Goal: Task Accomplishment & Management: Complete application form

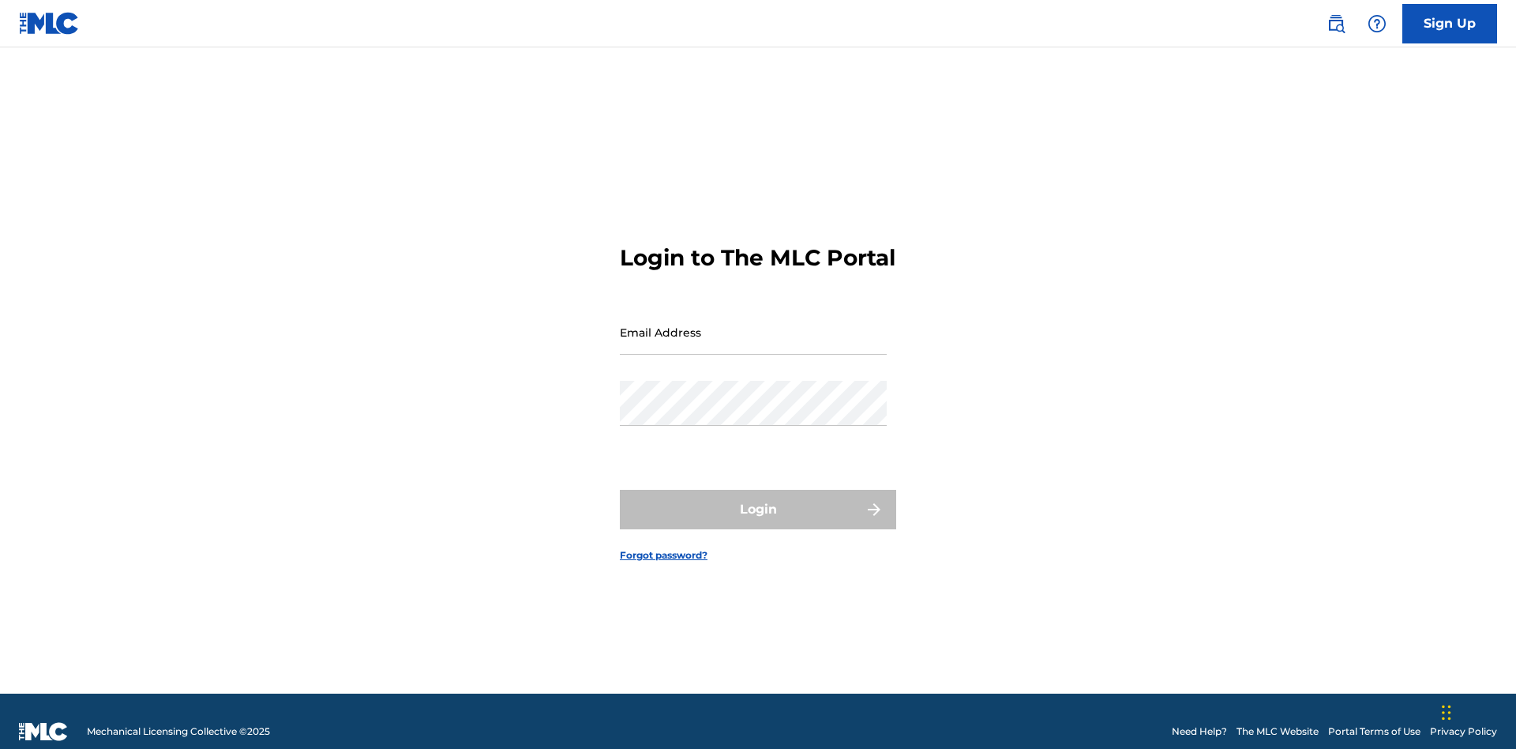
scroll to position [21, 0]
click at [1450, 23] on link "Sign Up" at bounding box center [1449, 23] width 95 height 39
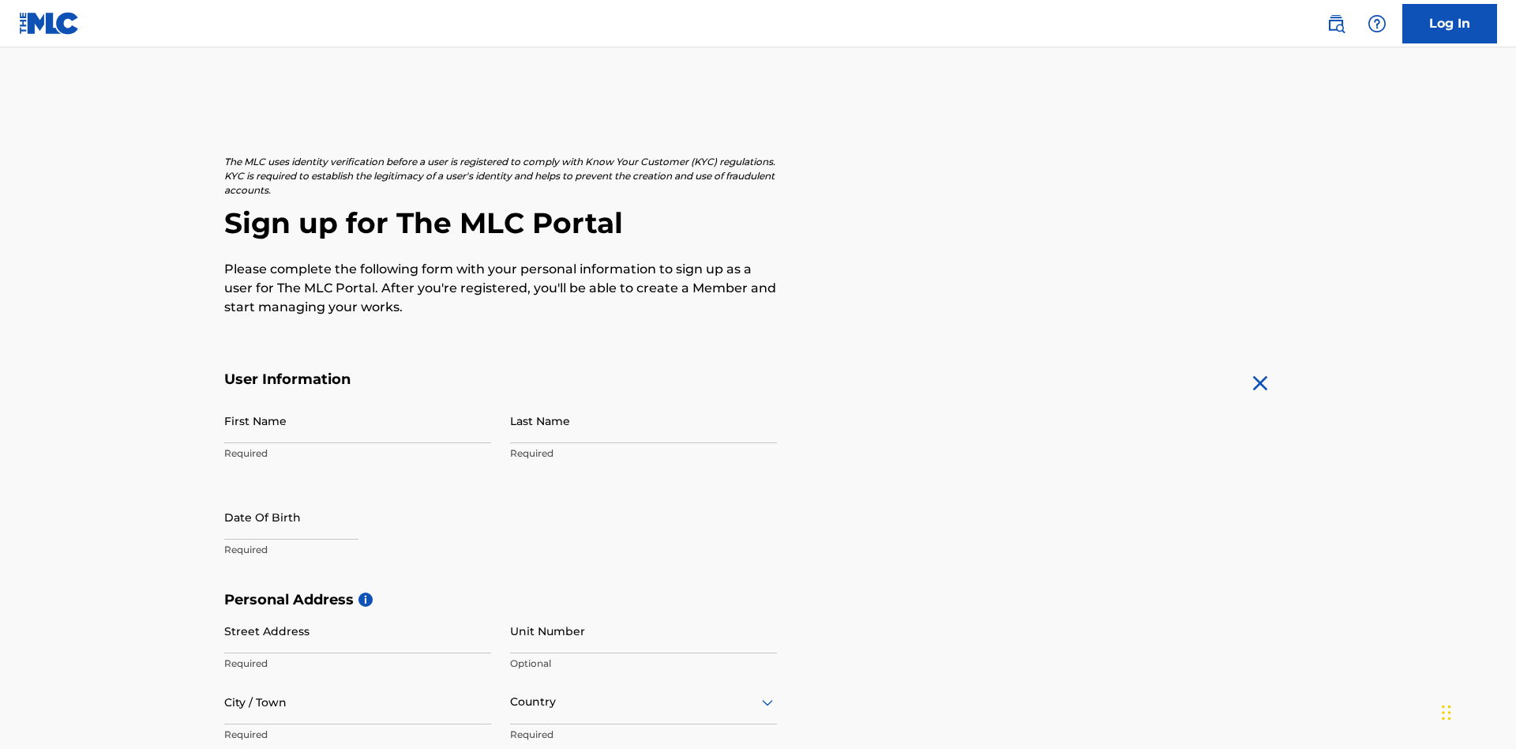
click at [358, 398] on input "First Name" at bounding box center [357, 420] width 267 height 45
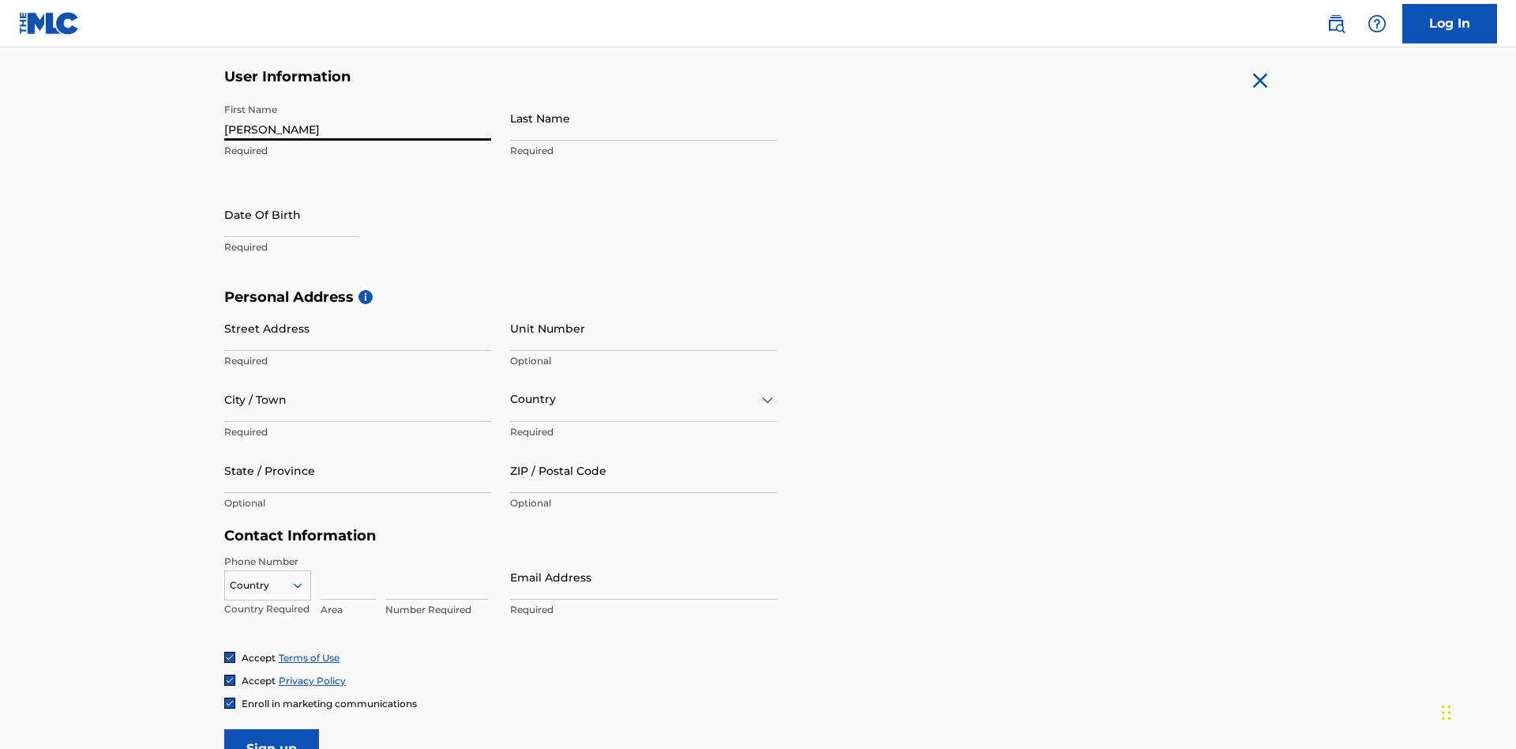
type input "[PERSON_NAME]"
click at [644, 118] on input "Last Name" at bounding box center [643, 118] width 267 height 45
type input "Ribble"
click at [304, 192] on input "text" at bounding box center [291, 214] width 134 height 45
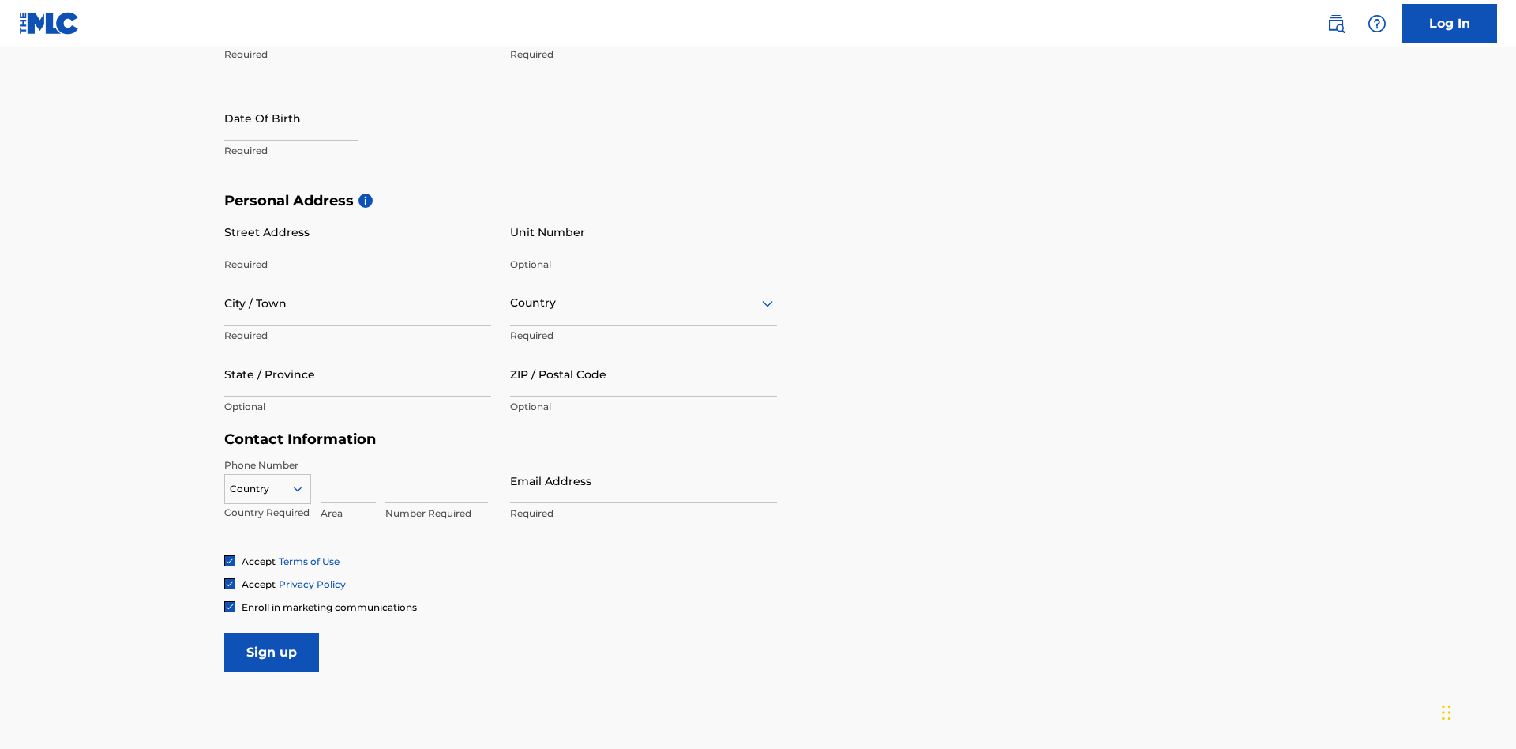
select select "7"
select select "2025"
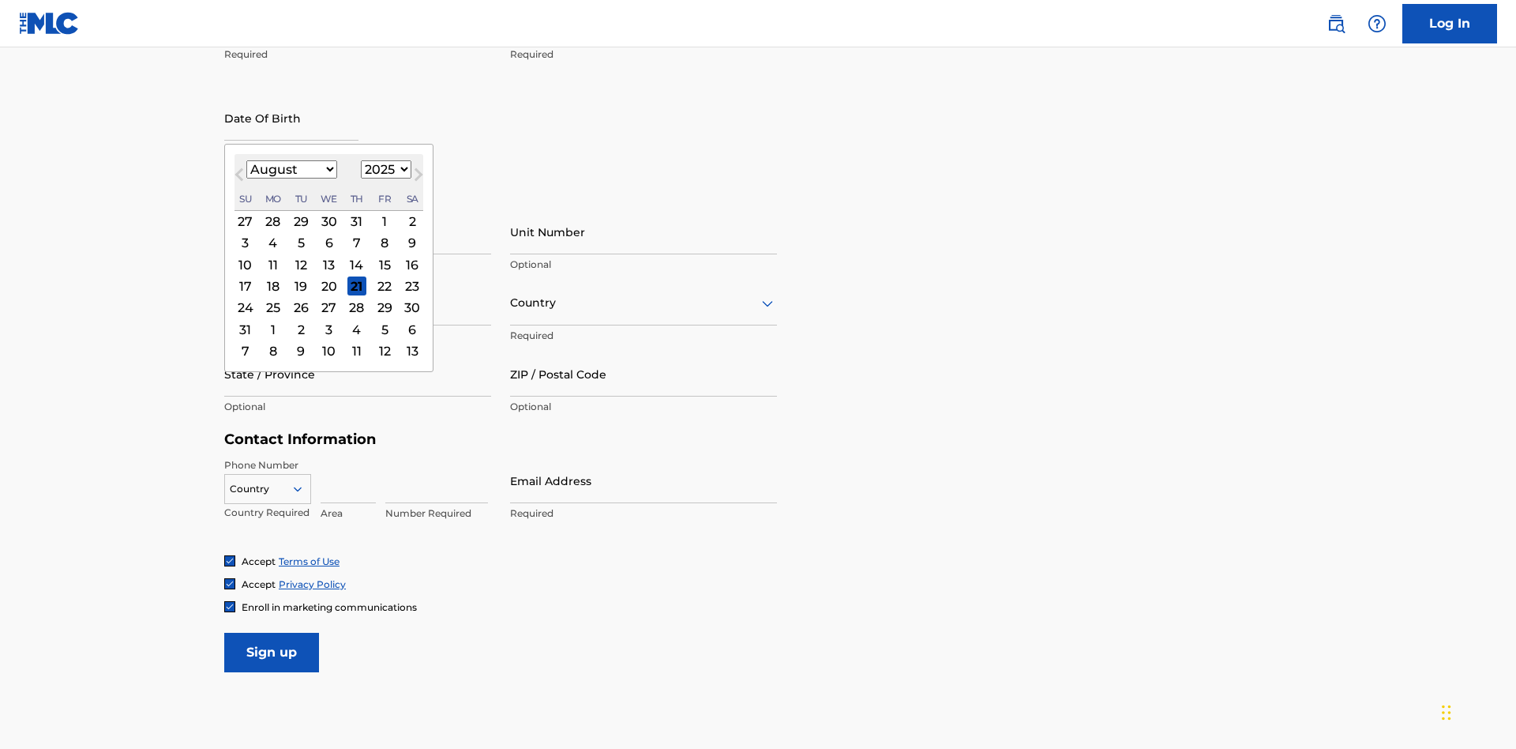
click at [291, 169] on select "January February March April May June July August September October November De…" at bounding box center [291, 169] width 91 height 18
select select "0"
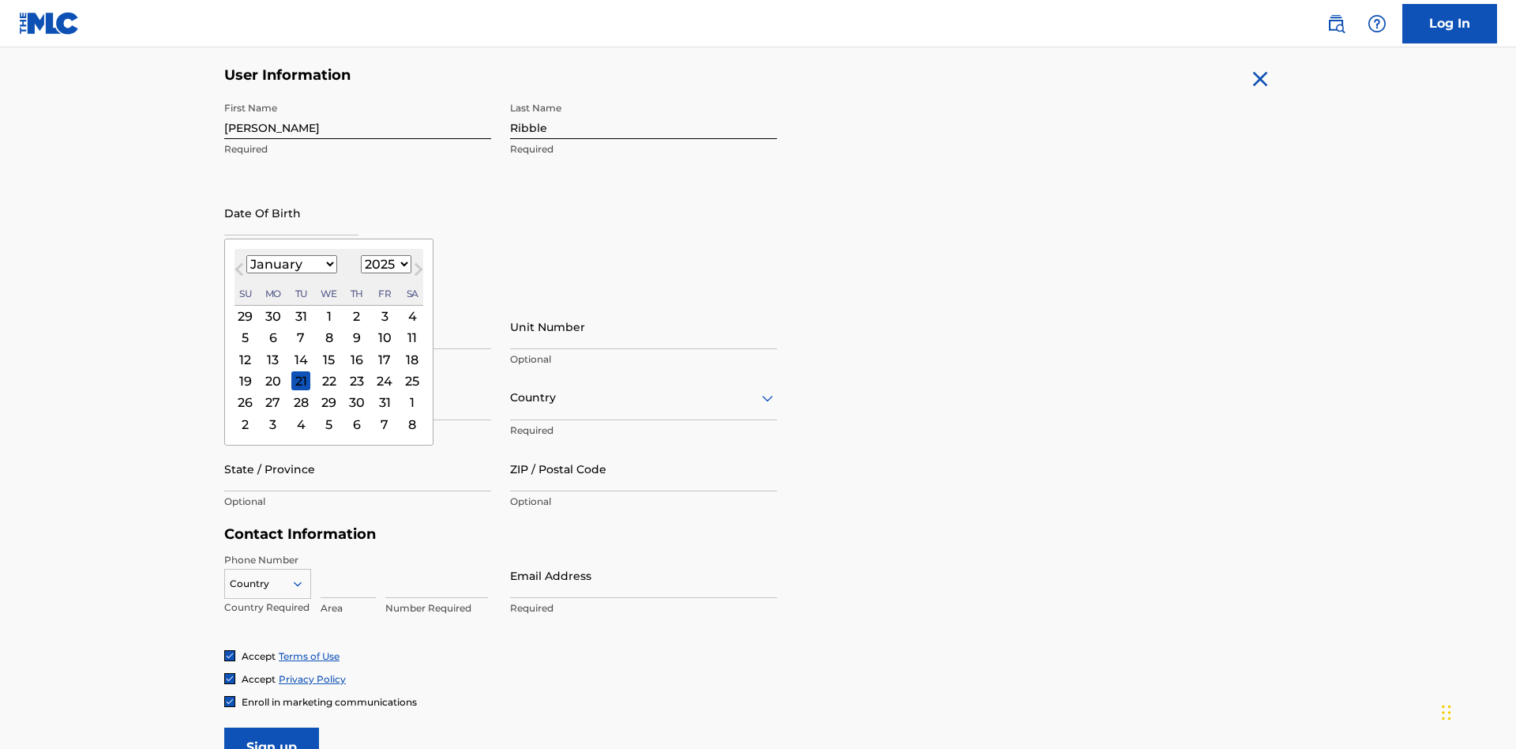
click at [384, 264] on select "1900 1901 1902 1903 1904 1905 1906 1907 1908 1909 1910 1911 1912 1913 1914 1915…" at bounding box center [386, 264] width 51 height 18
select select "1985"
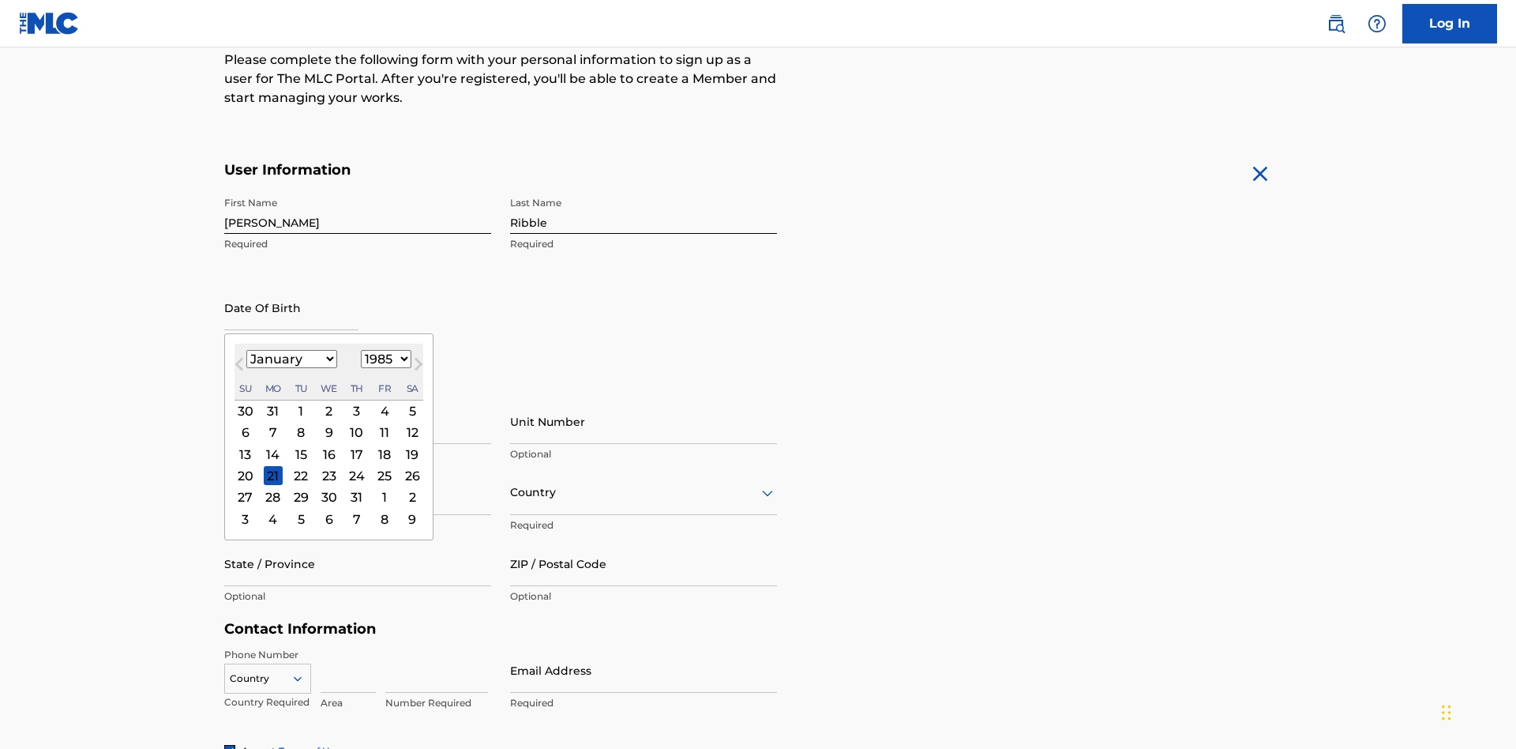
click at [384, 359] on select "1900 1901 1902 1903 1904 1905 1906 1907 1908 1909 1910 1911 1912 1913 1914 1915…" at bounding box center [386, 359] width 51 height 18
click at [300, 423] on div "8" at bounding box center [300, 432] width 19 height 19
type input "[DATE]"
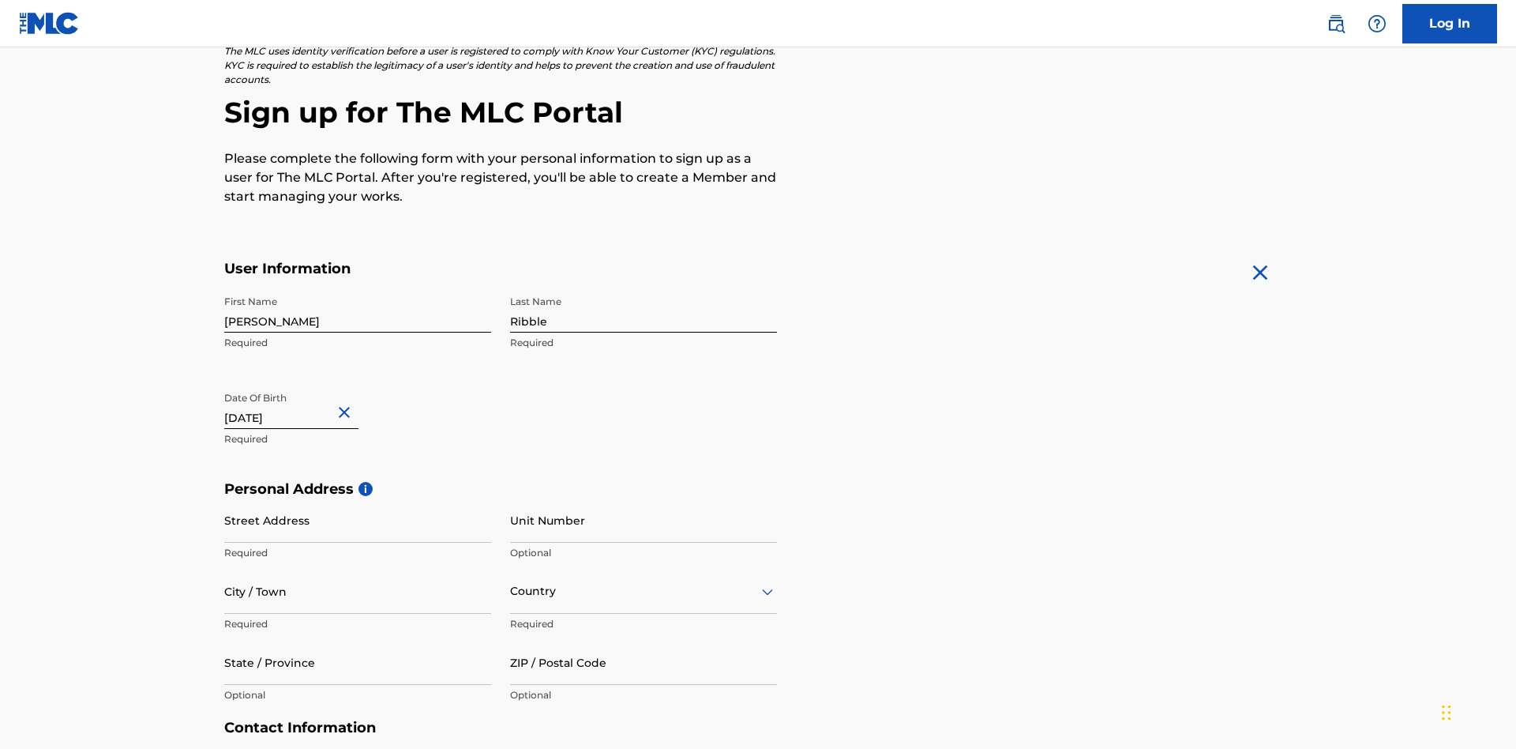
scroll to position [486, 0]
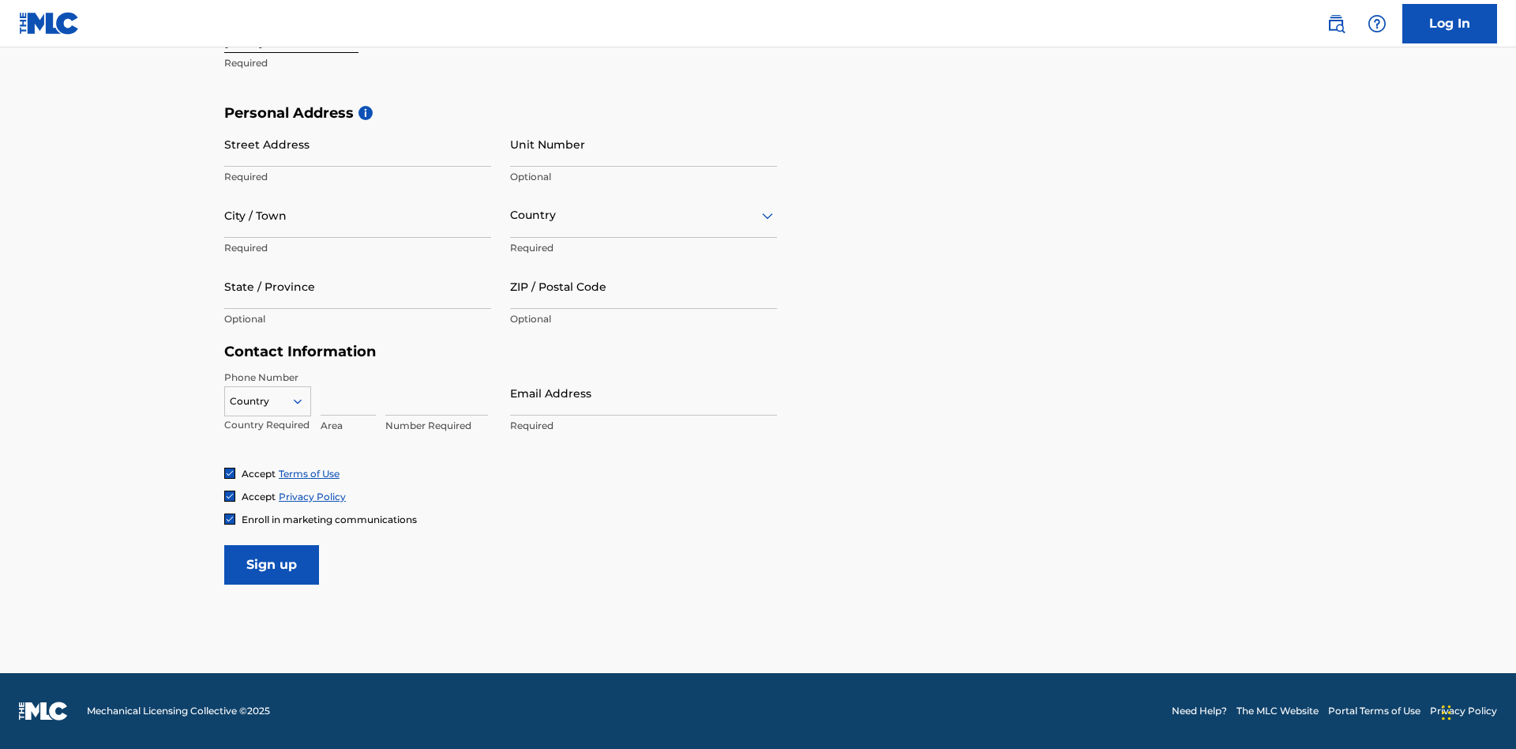
click at [358, 144] on input "Street Address" at bounding box center [357, 144] width 267 height 45
type input "[STREET_ADDRESS]"
click at [358, 215] on input "City / Town" at bounding box center [357, 215] width 267 height 45
type input "[GEOGRAPHIC_DATA]"
click at [511, 215] on input "text" at bounding box center [511, 215] width 3 height 17
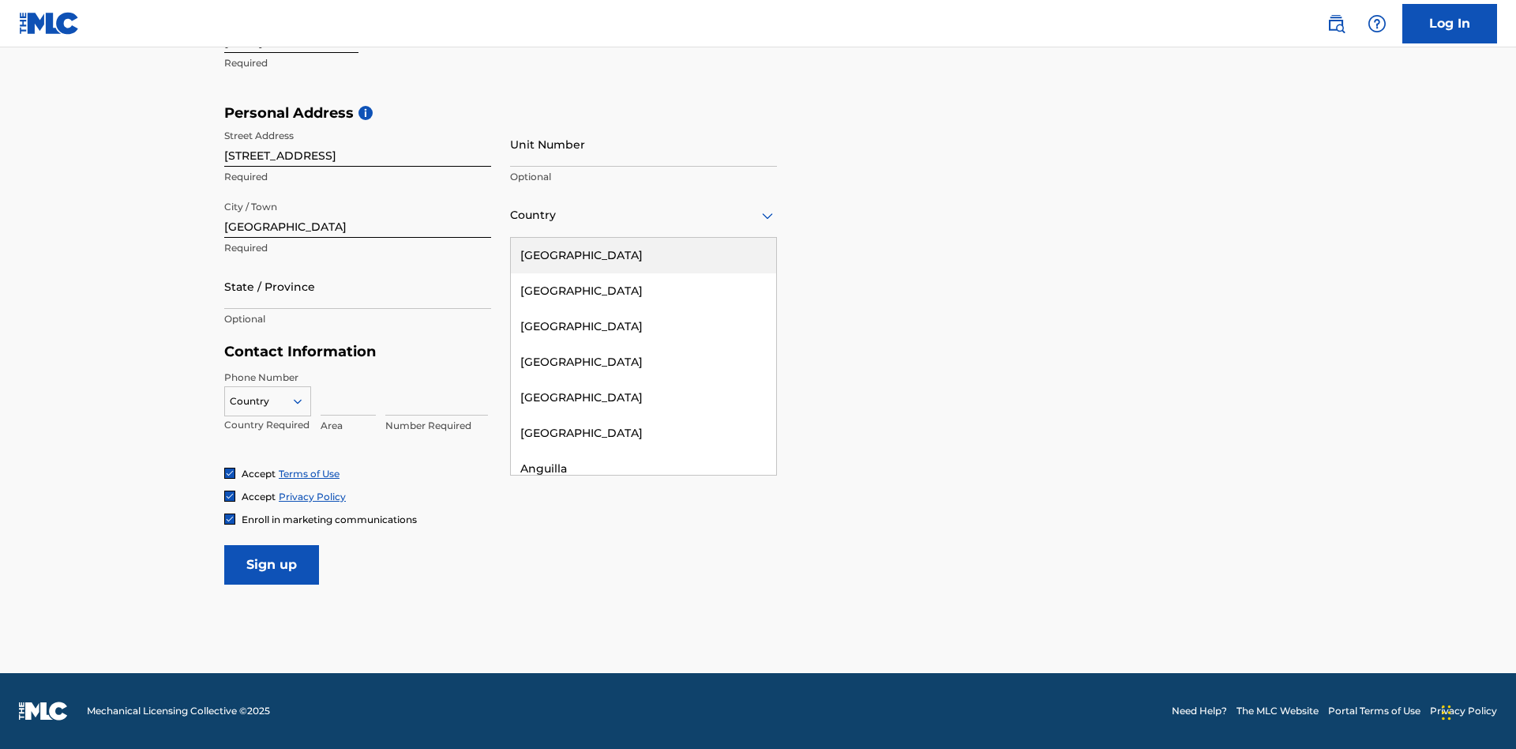
click at [644, 255] on div "[GEOGRAPHIC_DATA]" at bounding box center [643, 256] width 265 height 36
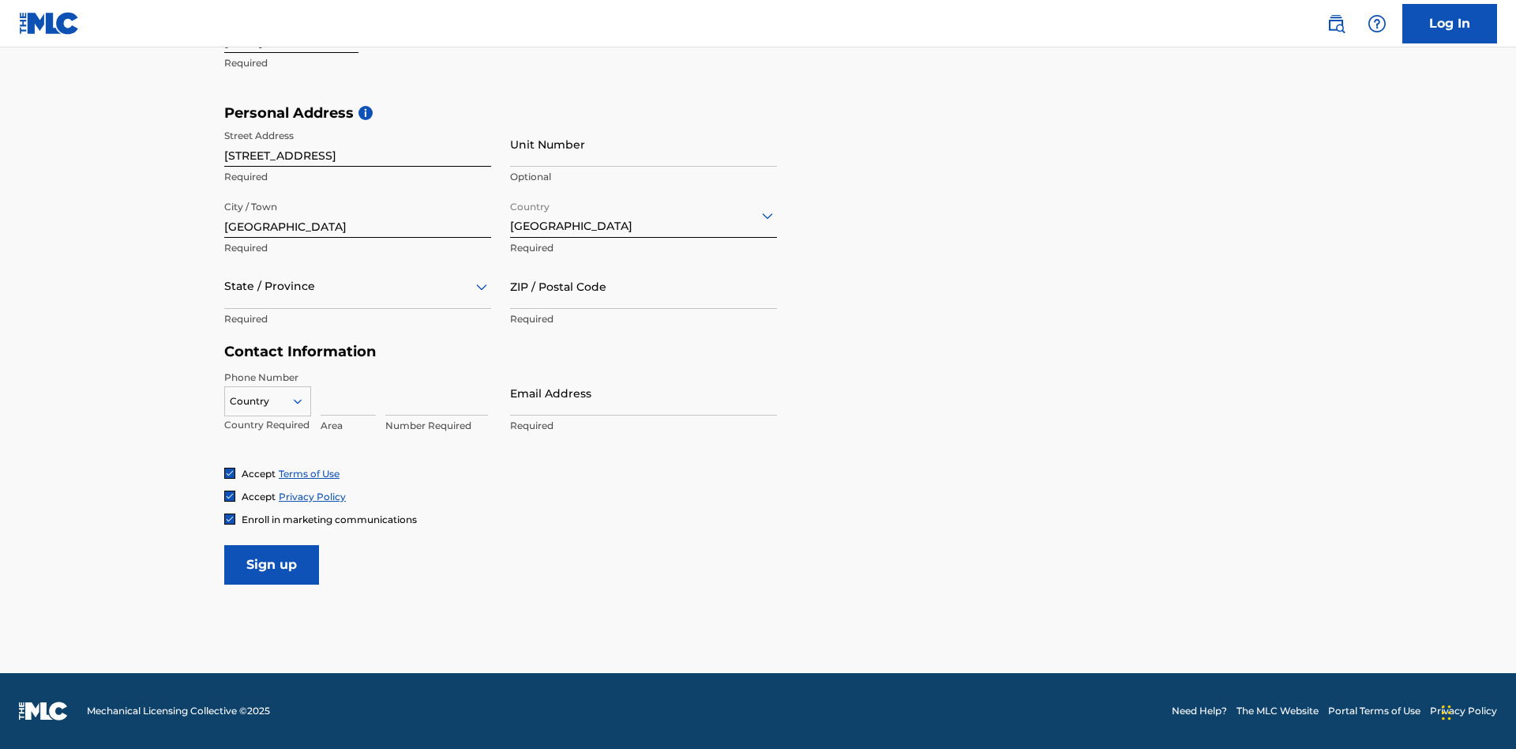
click at [358, 286] on div at bounding box center [357, 286] width 267 height 20
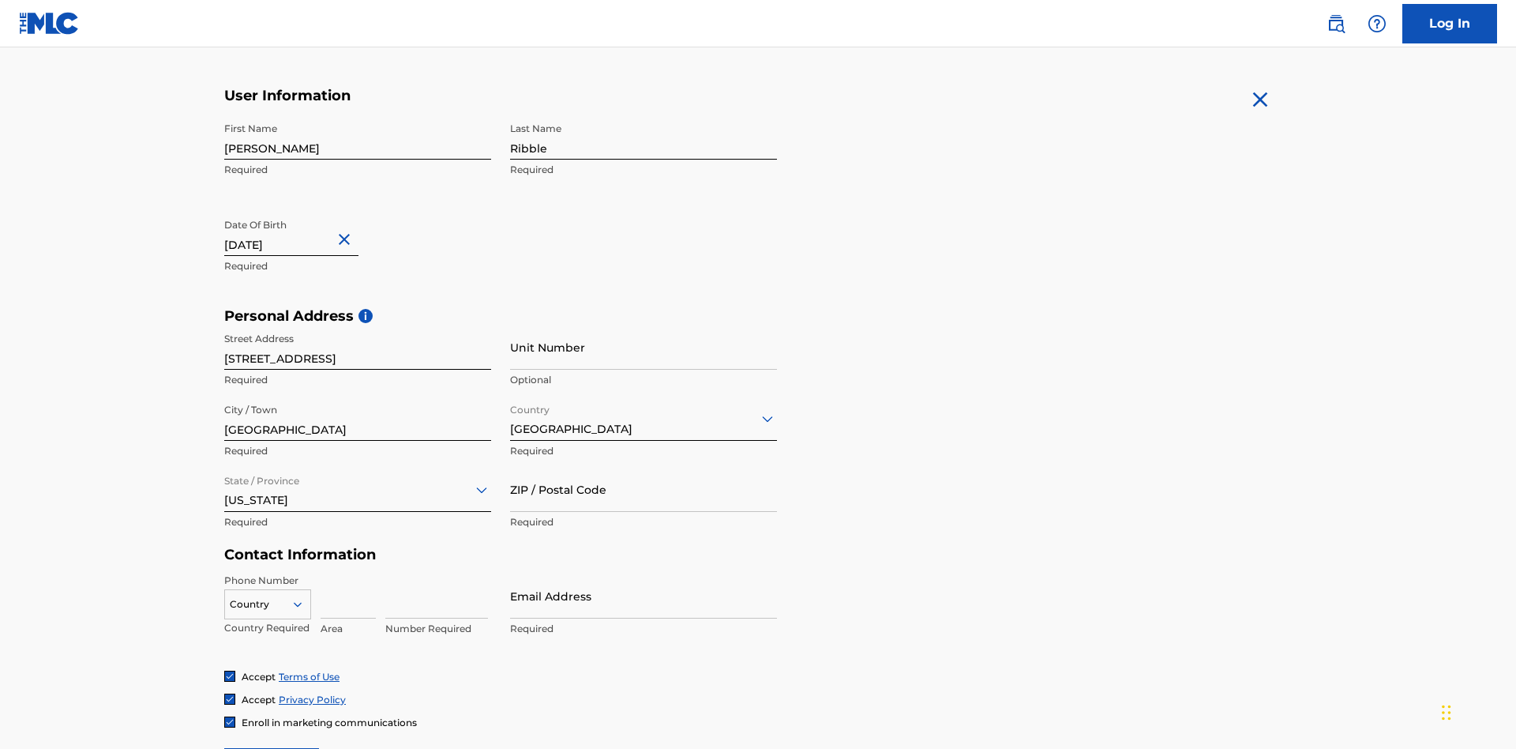
click at [644, 467] on input "ZIP / Postal Code" at bounding box center [643, 489] width 267 height 45
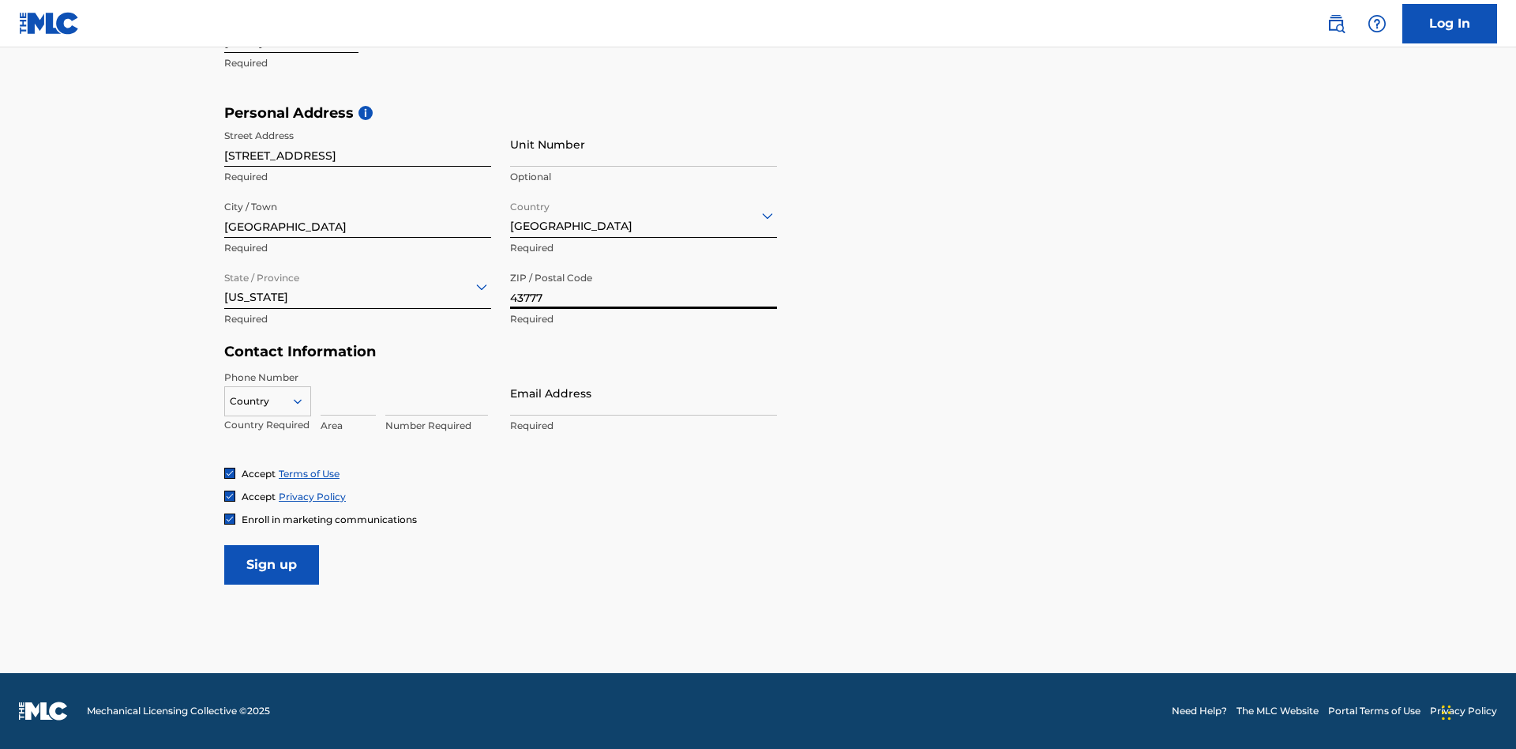
type input "43777"
click at [304, 400] on icon at bounding box center [298, 401] width 14 height 14
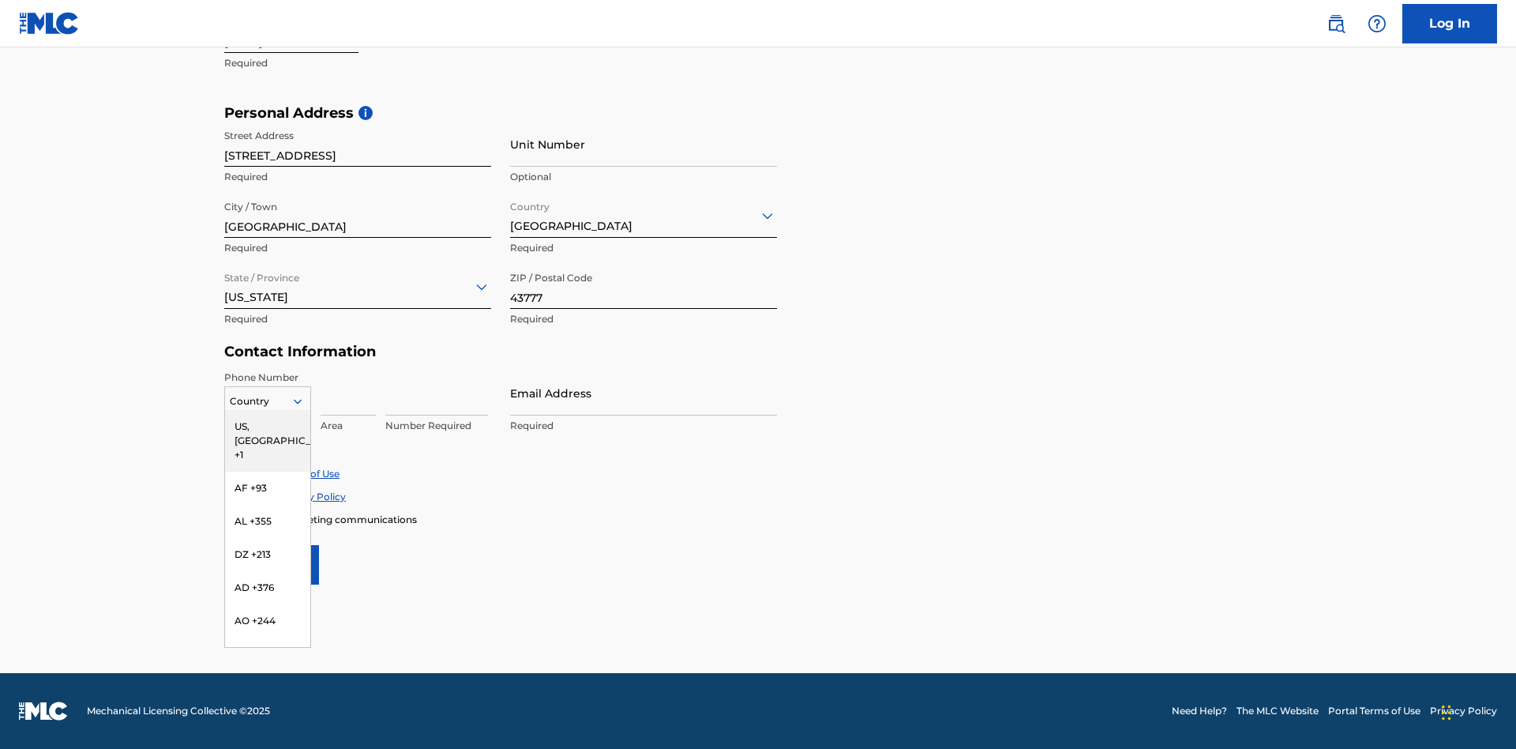
click at [268, 426] on div "US, [GEOGRAPHIC_DATA] +1" at bounding box center [267, 441] width 85 height 62
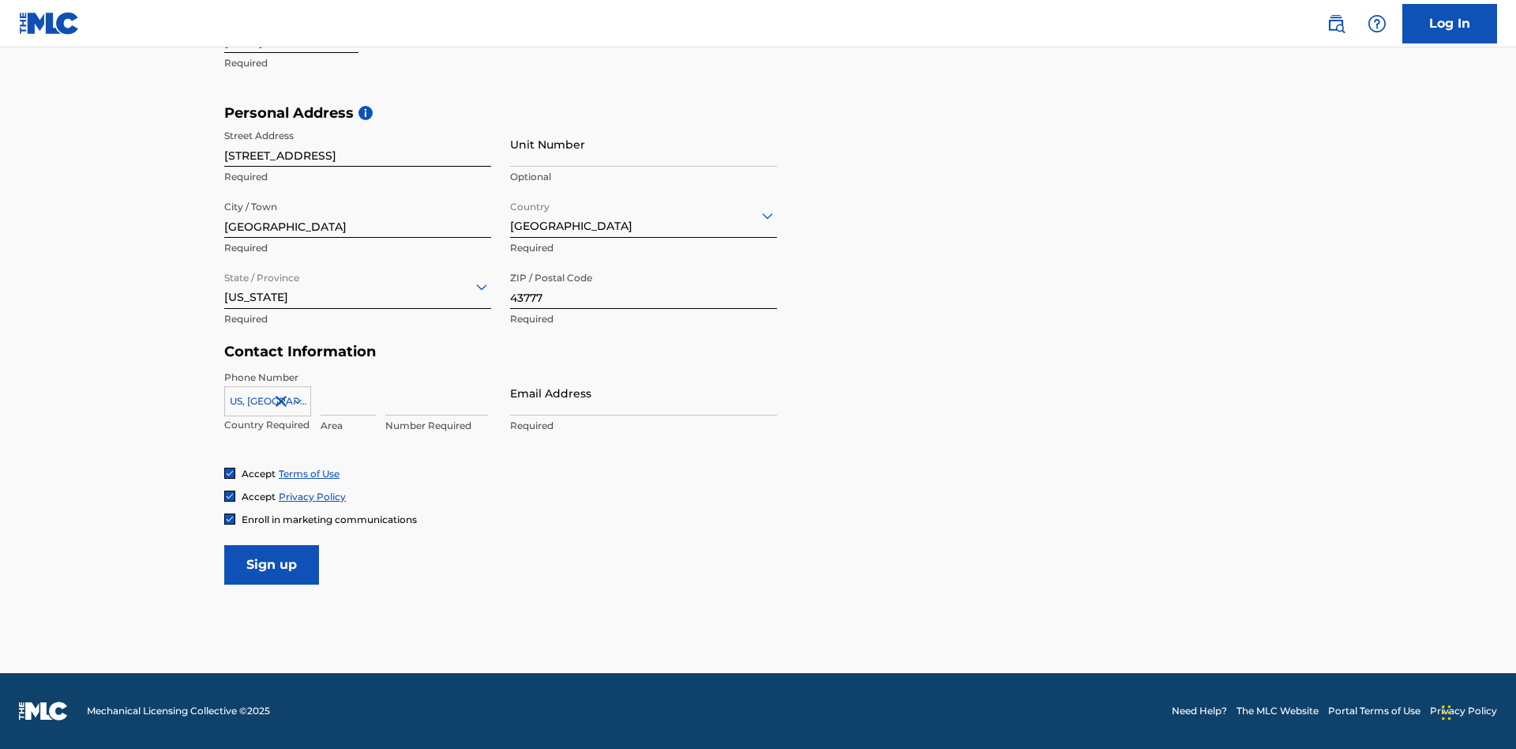
click at [348, 392] on input at bounding box center [348, 392] width 55 height 45
type input "740"
click at [437, 392] on input at bounding box center [436, 392] width 103 height 45
type input "8086351"
click at [644, 392] on input "Email Address" at bounding box center [643, 392] width 267 height 45
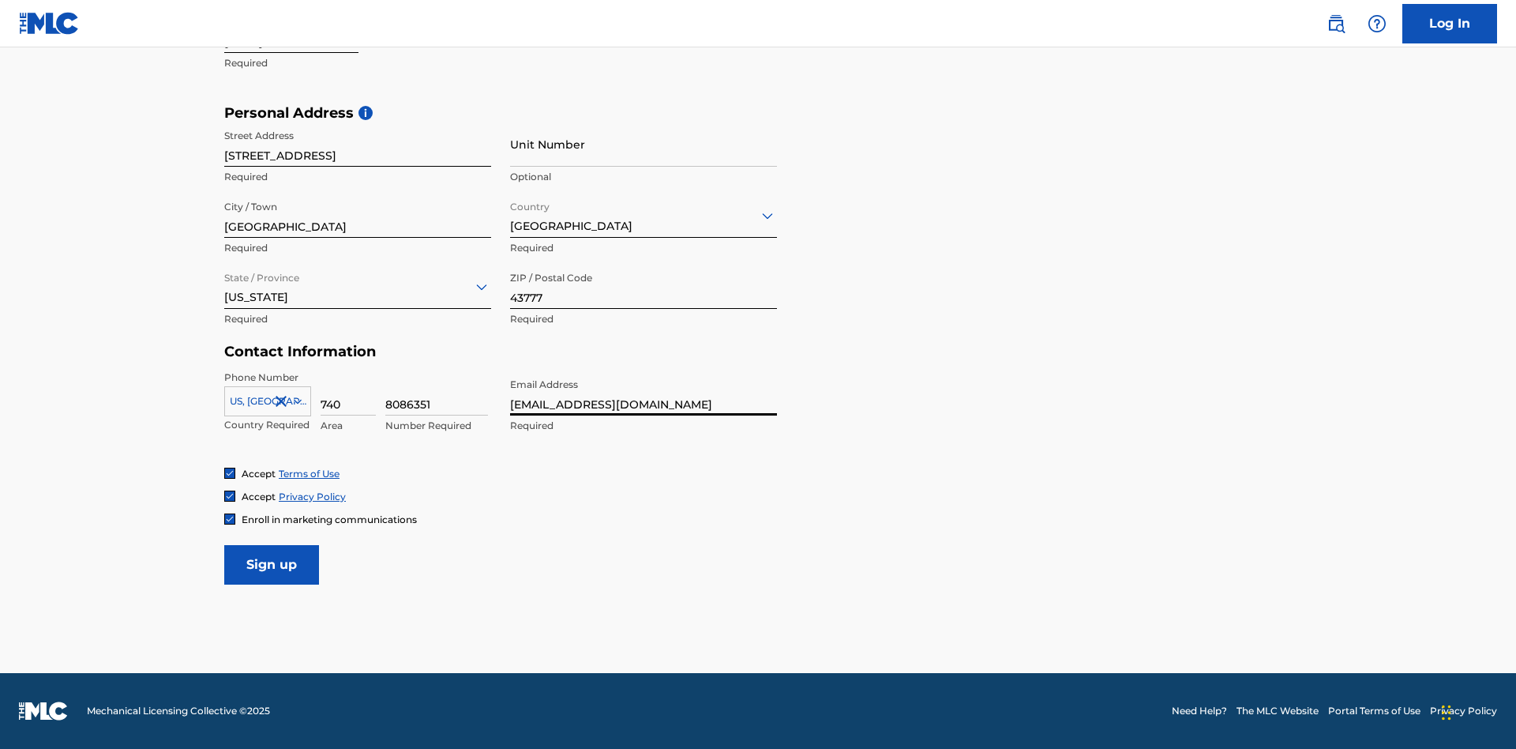
scroll to position [0, 38]
type input "[EMAIL_ADDRESS][DOMAIN_NAME]"
click at [272, 564] on input "Sign up" at bounding box center [271, 564] width 95 height 39
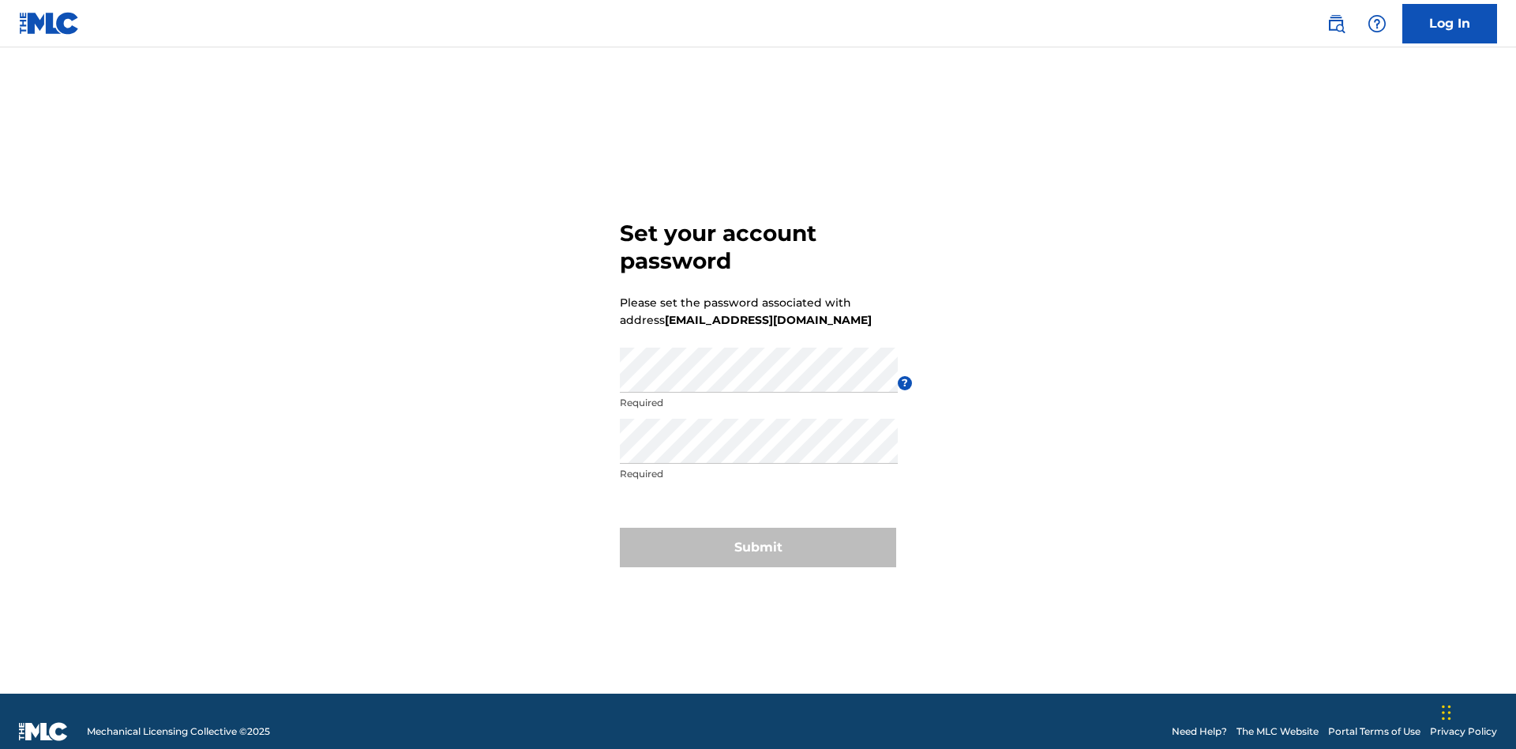
scroll to position [21, 0]
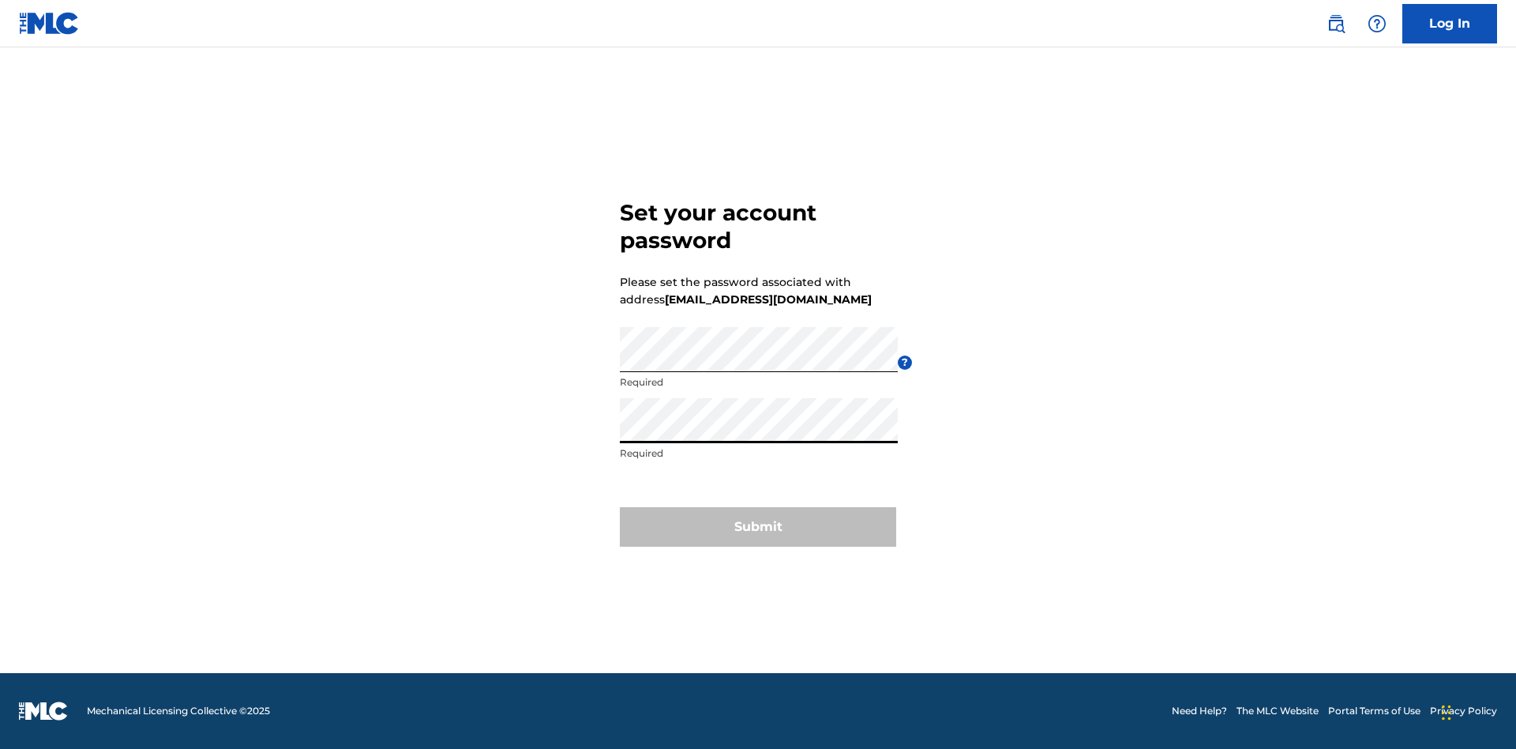
click at [758, 536] on button "Submit" at bounding box center [758, 526] width 276 height 39
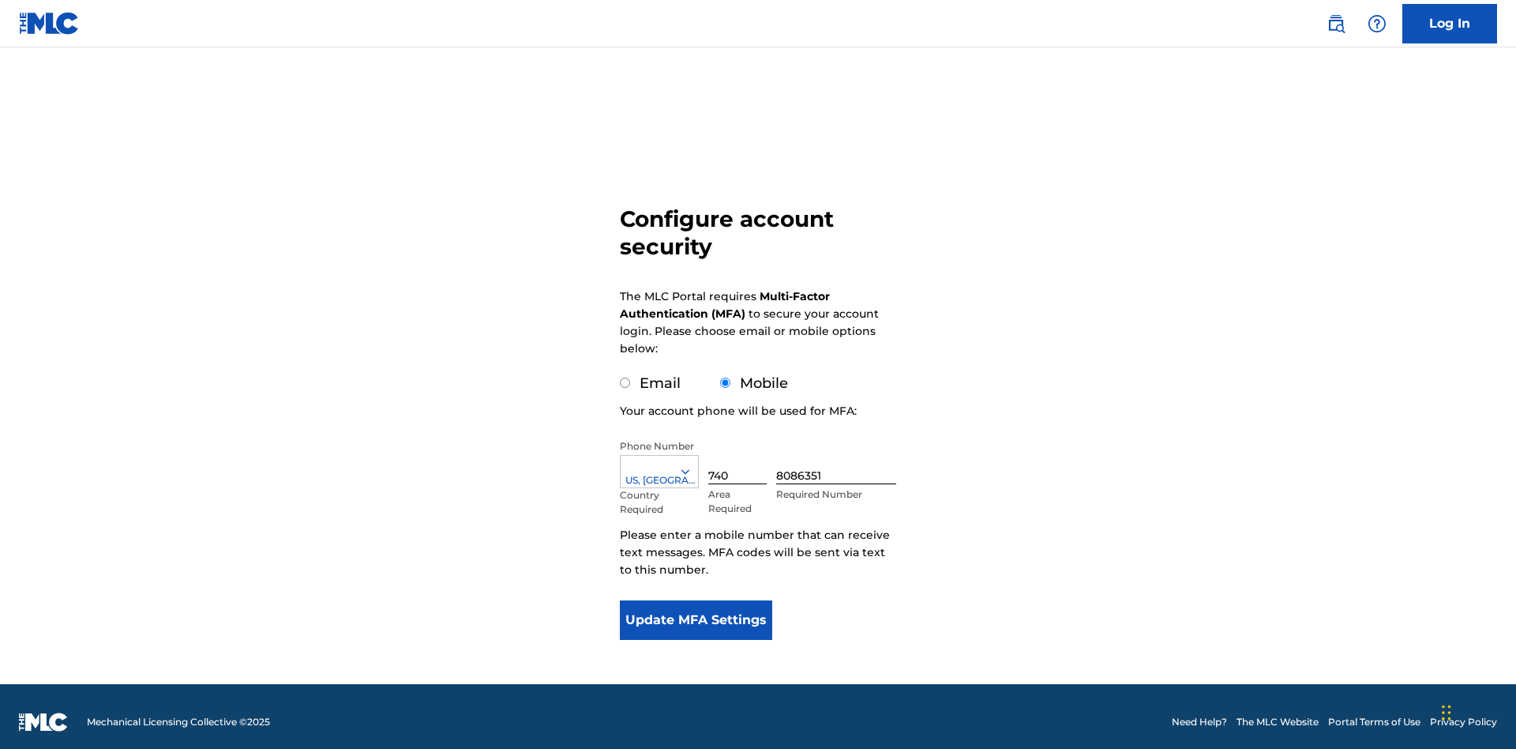
scroll to position [16, 0]
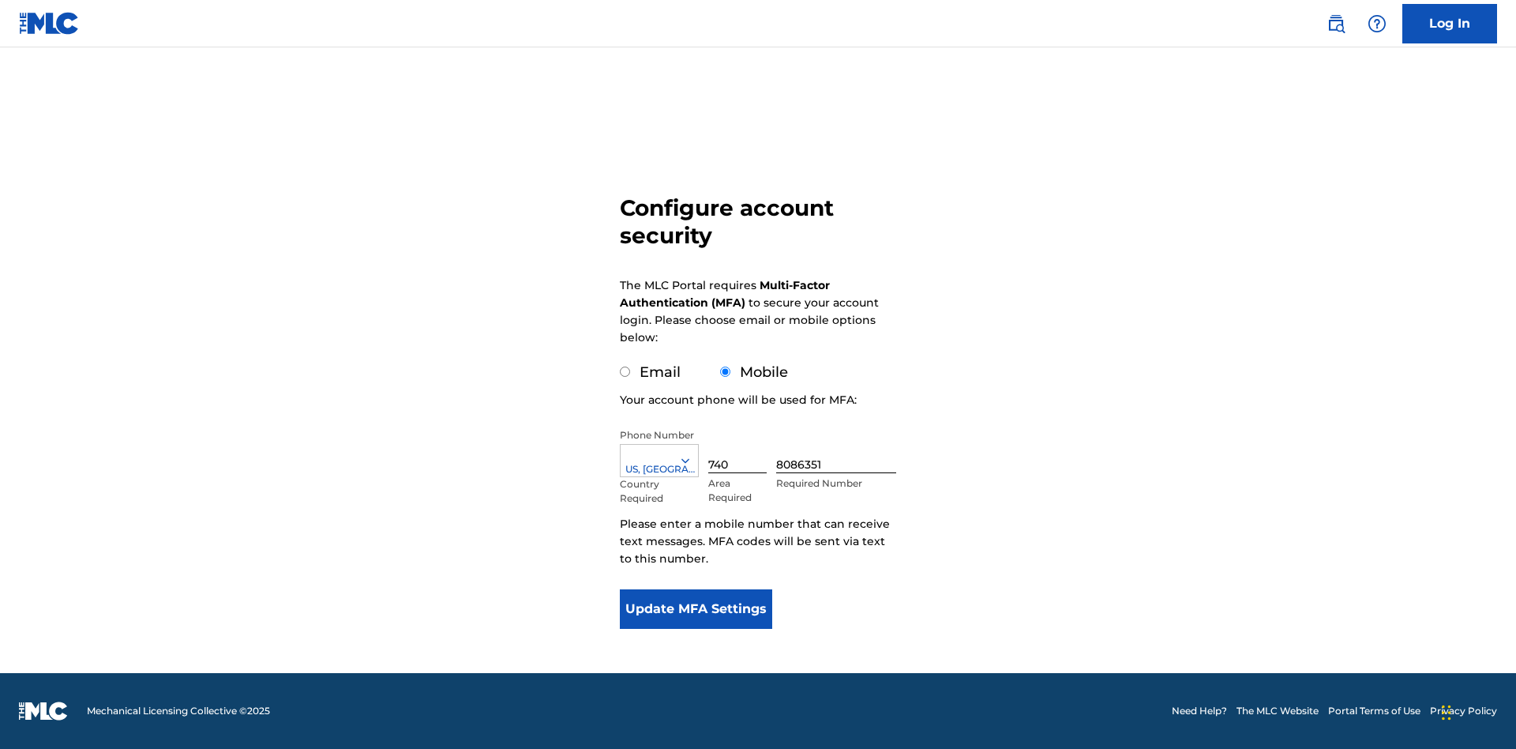
click at [726, 372] on input "Mobile" at bounding box center [725, 371] width 10 height 10
click at [692, 460] on icon at bounding box center [685, 460] width 14 height 14
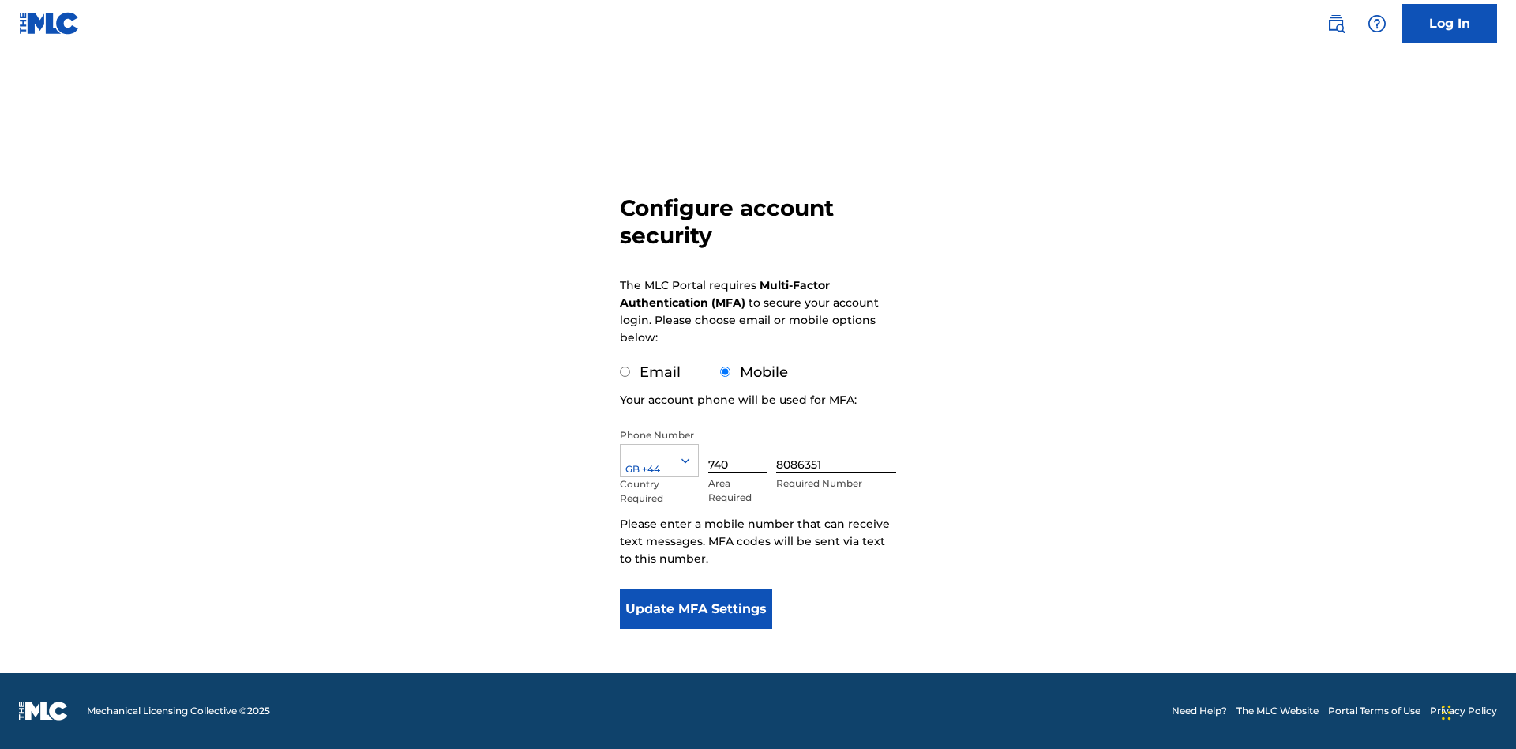
click at [741, 450] on input "740" at bounding box center [737, 450] width 58 height 45
type input "740"
click at [839, 450] on input "8086351" at bounding box center [836, 450] width 120 height 45
type input "1252166"
click at [696, 609] on button "Update MFA Settings" at bounding box center [696, 608] width 152 height 39
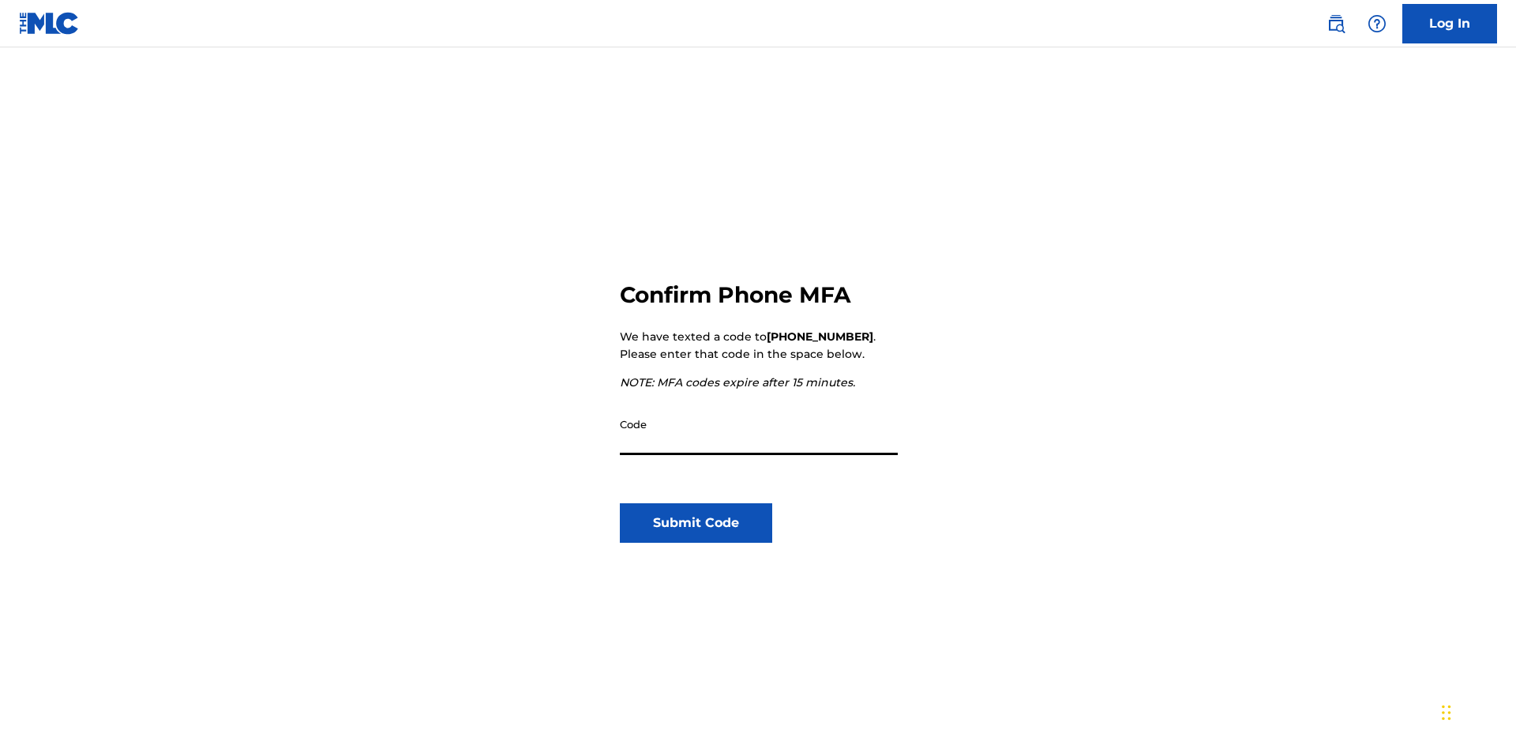
scroll to position [164, 0]
